Goal: Check status: Check status

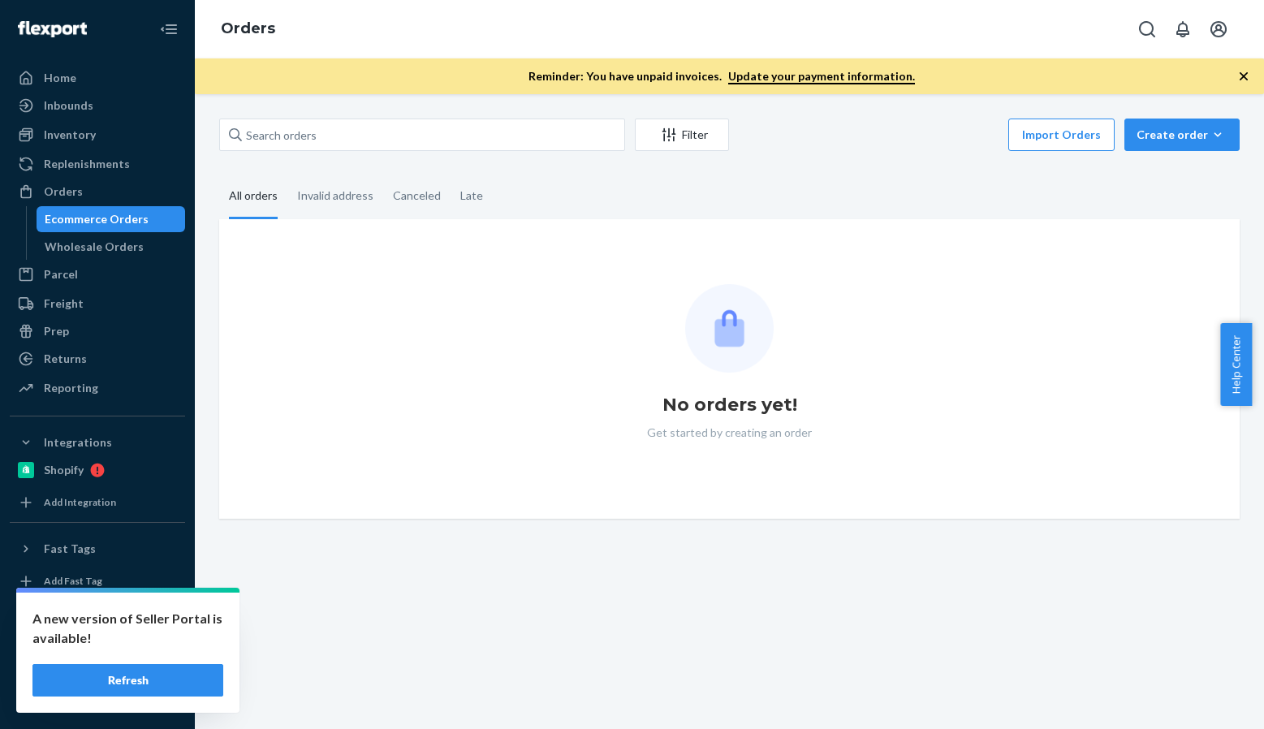
drag, startPoint x: 103, startPoint y: 681, endPoint x: 159, endPoint y: 602, distance: 97.3
click at [103, 681] on button "Refresh" at bounding box center [127, 680] width 191 height 32
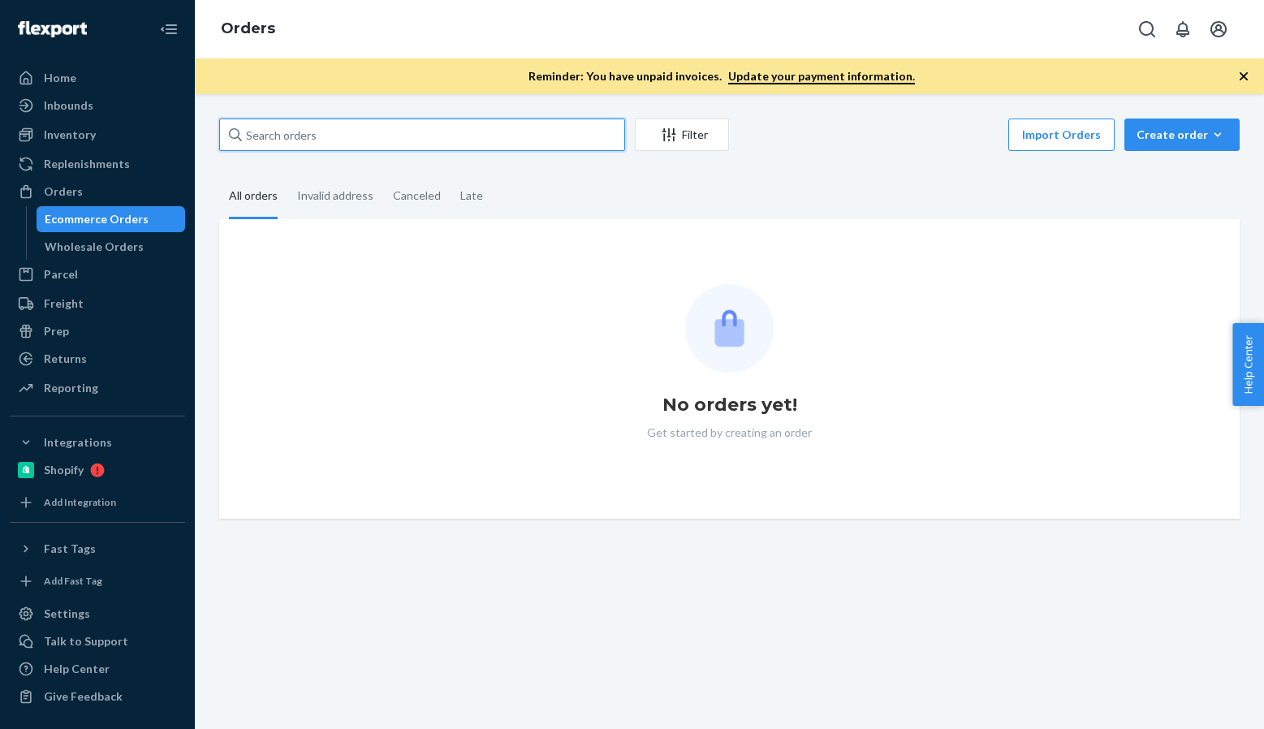
click at [347, 135] on input "text" at bounding box center [422, 135] width 406 height 32
paste input "[PERSON_NAME]"
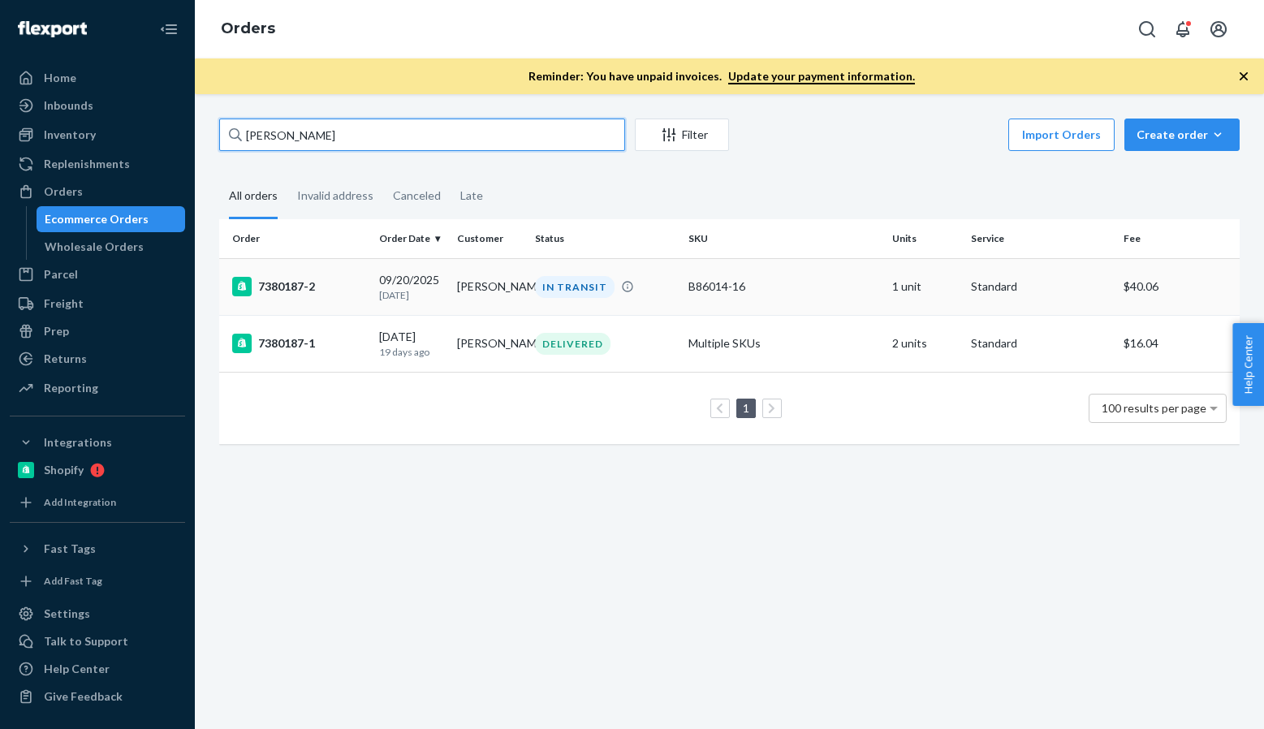
type input "[PERSON_NAME]"
click at [299, 285] on div "7380187-2" at bounding box center [299, 286] width 134 height 19
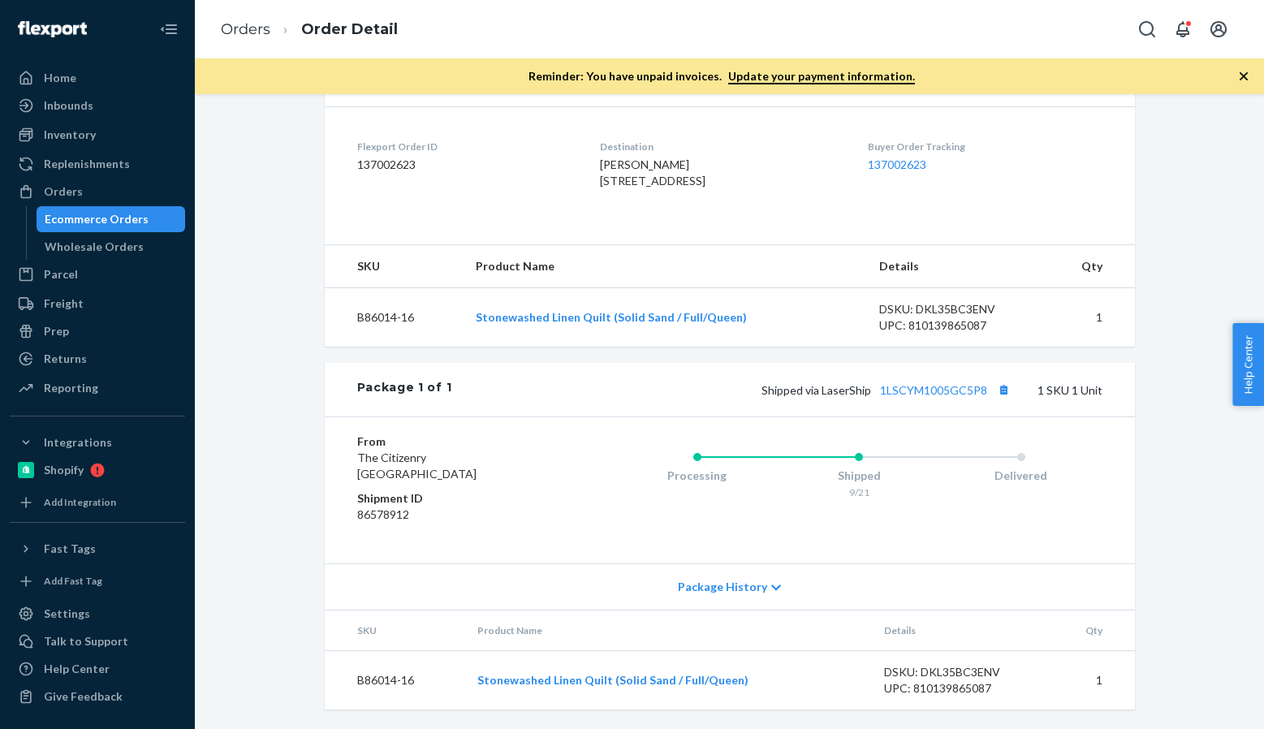
scroll to position [416, 0]
click at [274, 22] on li "Order Detail" at bounding box center [333, 30] width 127 height 22
click at [267, 29] on link "Orders" at bounding box center [246, 29] width 50 height 18
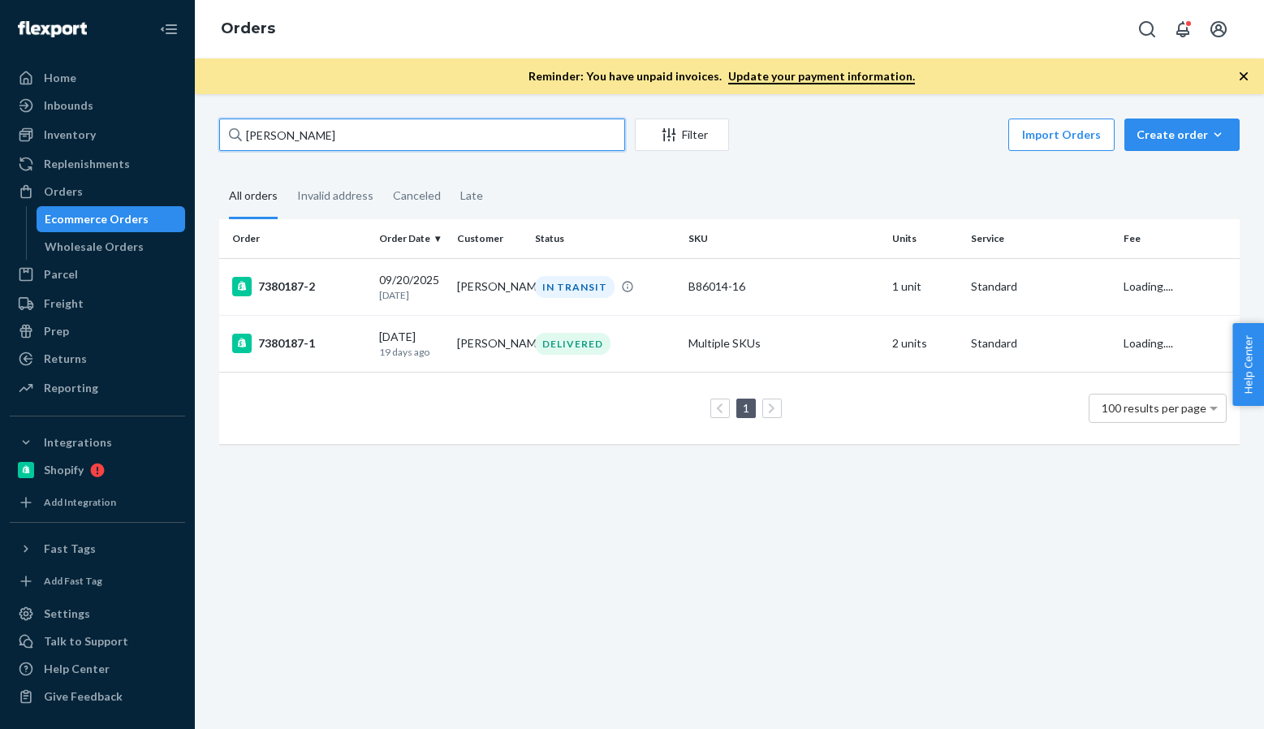
click at [379, 137] on input "[PERSON_NAME]" at bounding box center [422, 135] width 406 height 32
paste input "[PERSON_NAME]"
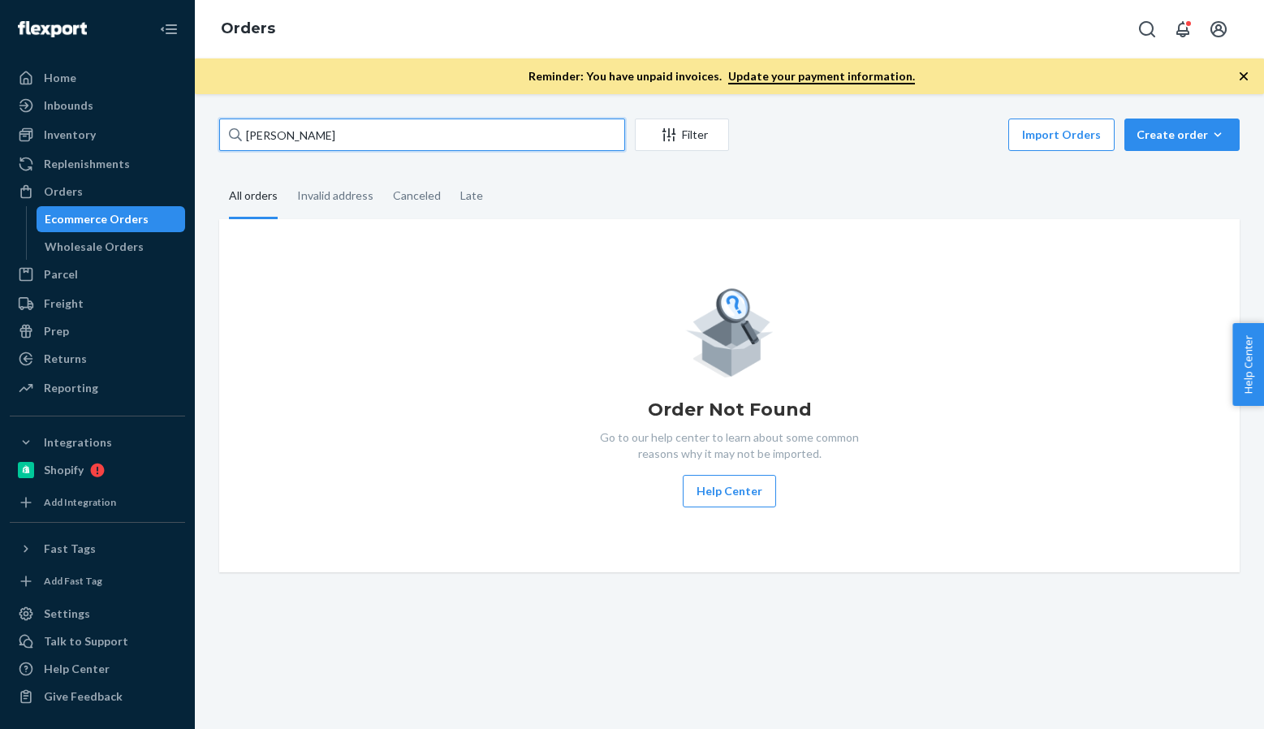
paste input "[PERSON_NAME]"
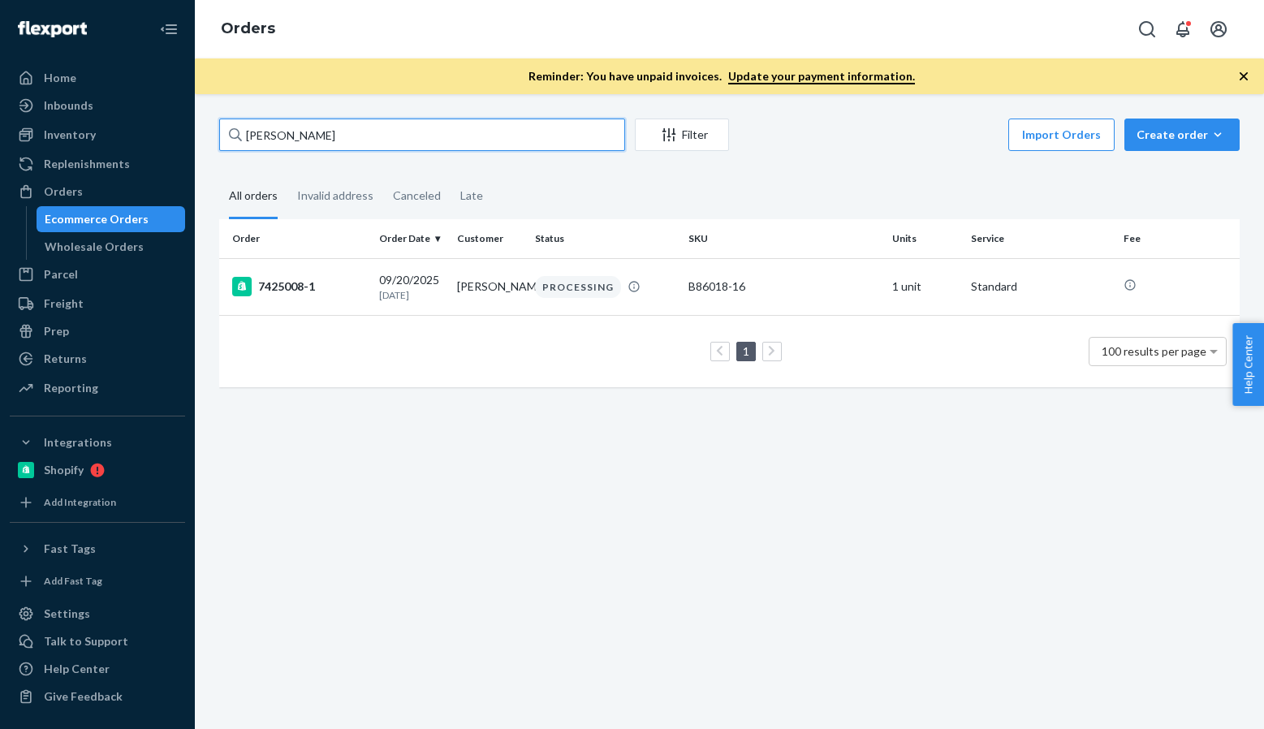
click at [368, 145] on input "[PERSON_NAME]" at bounding box center [422, 135] width 406 height 32
paste input "[PERSON_NAME]"
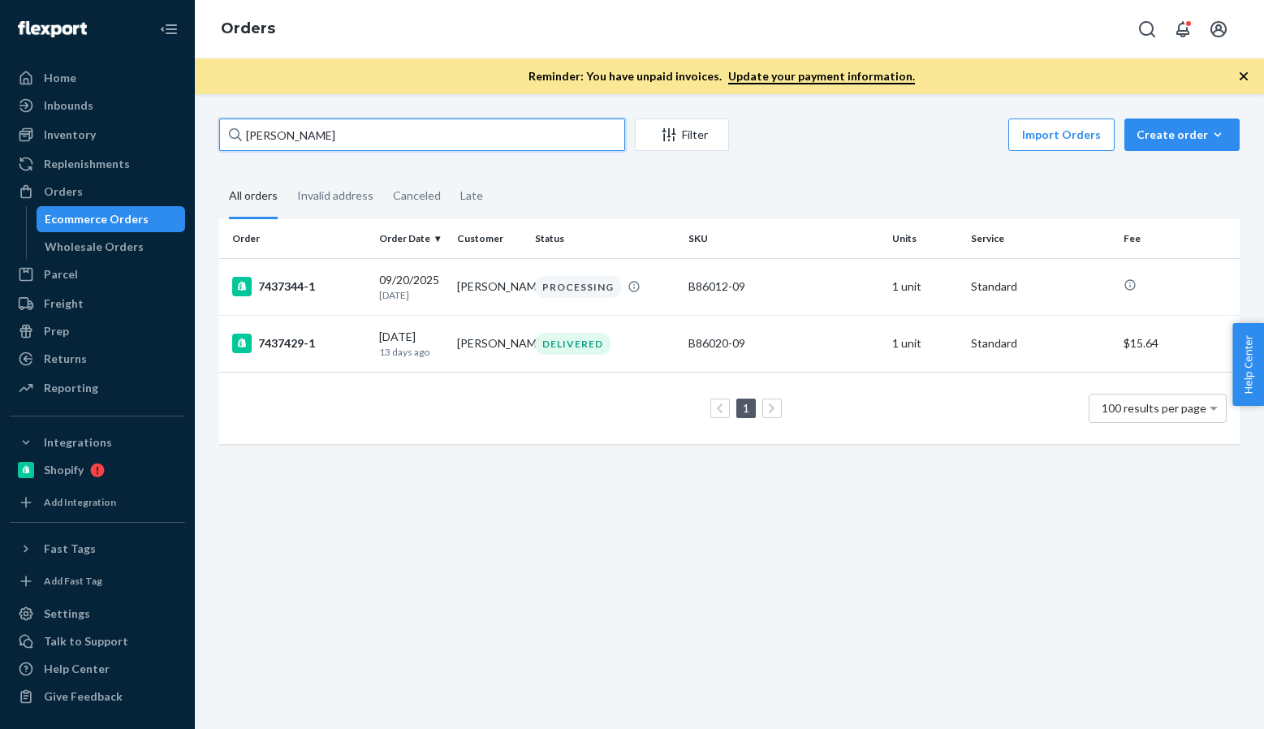
click at [360, 142] on input "[PERSON_NAME]" at bounding box center [422, 135] width 406 height 32
paste input "[PERSON_NAME]"
type input "[PERSON_NAME]"
